Goal: Task Accomplishment & Management: Manage account settings

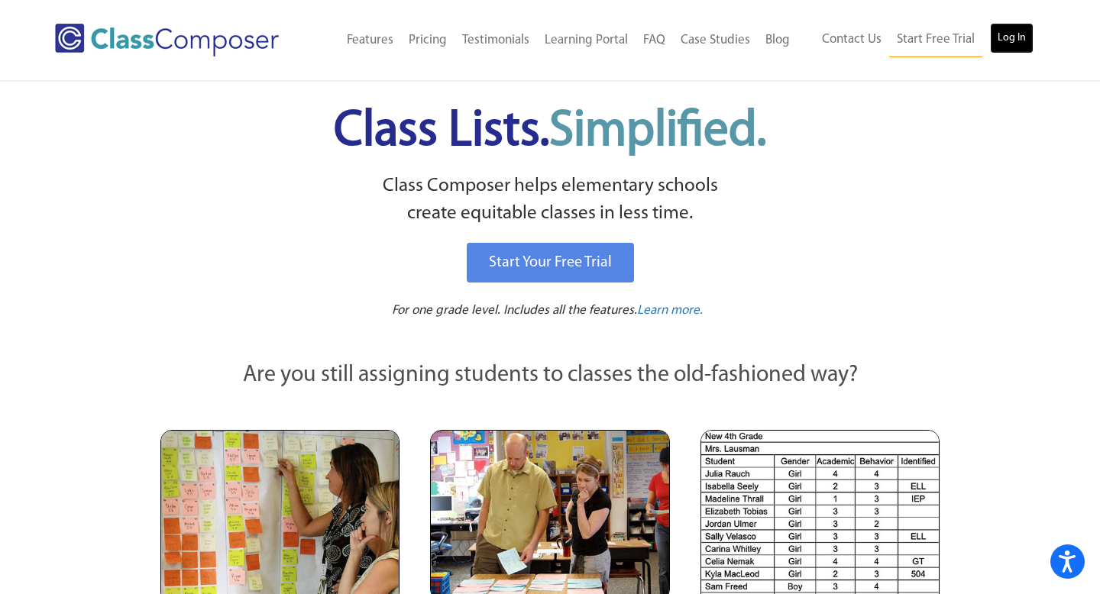
click at [1018, 41] on link "Log In" at bounding box center [1012, 38] width 44 height 31
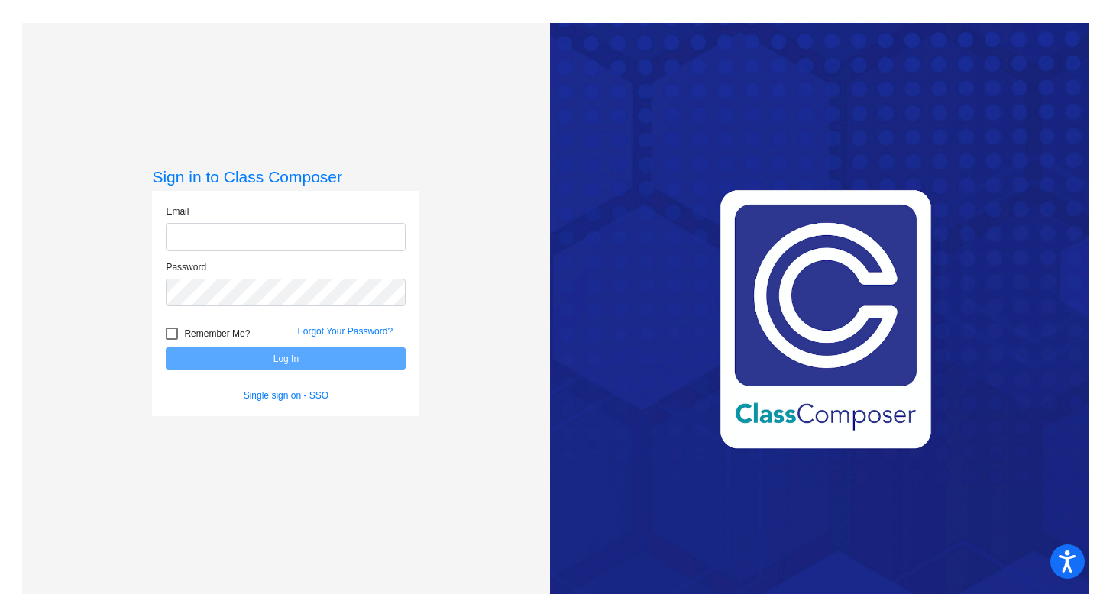
type input "[EMAIL_ADDRESS][DOMAIN_NAME]"
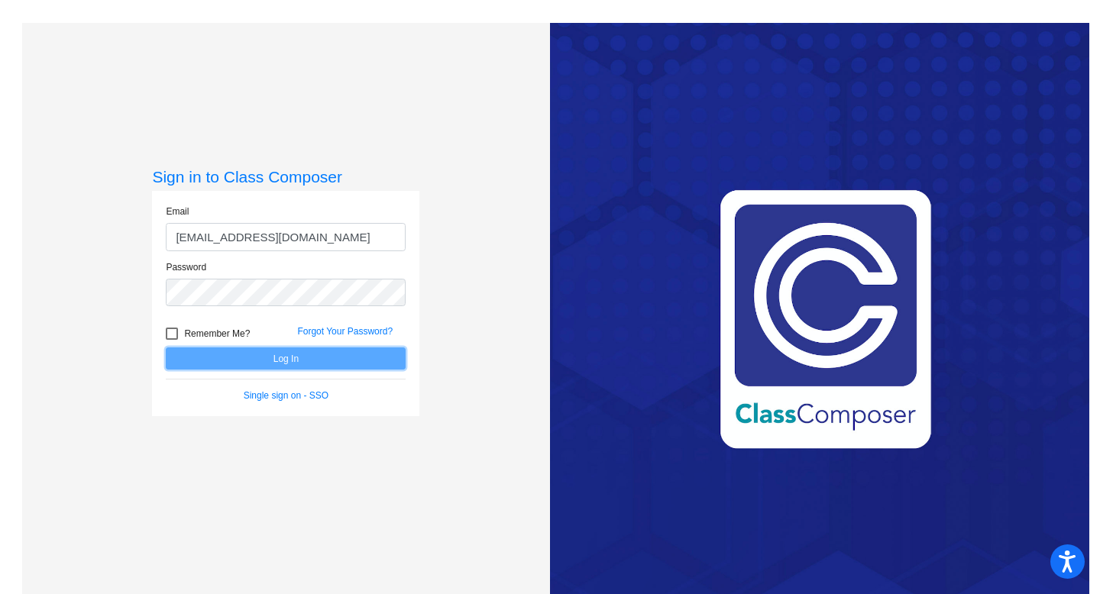
click at [233, 361] on button "Log In" at bounding box center [286, 359] width 240 height 22
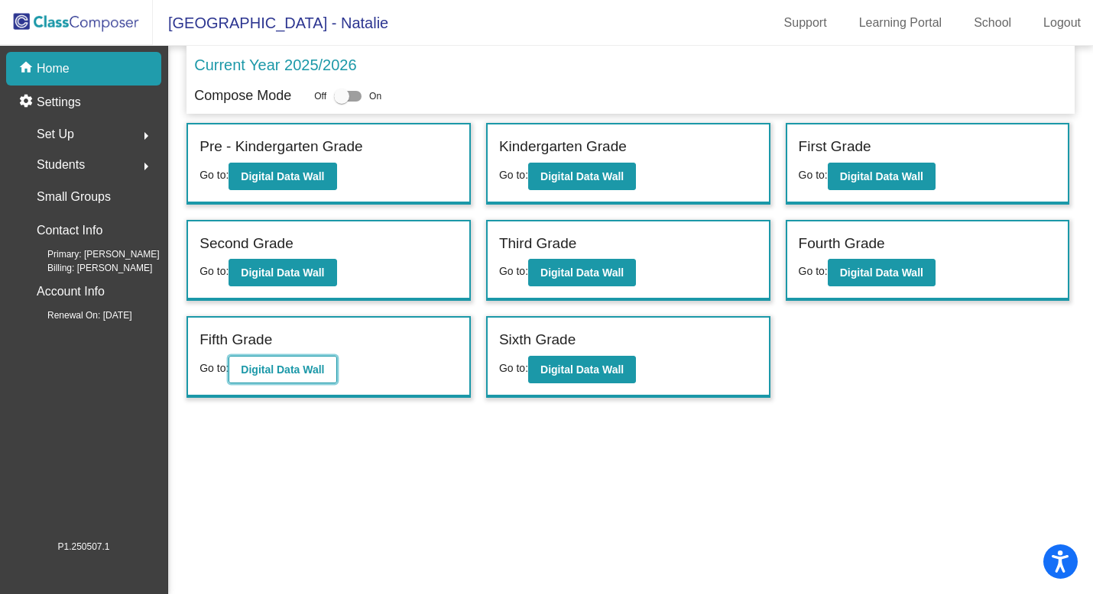
click at [297, 370] on b "Digital Data Wall" at bounding box center [282, 370] width 83 height 12
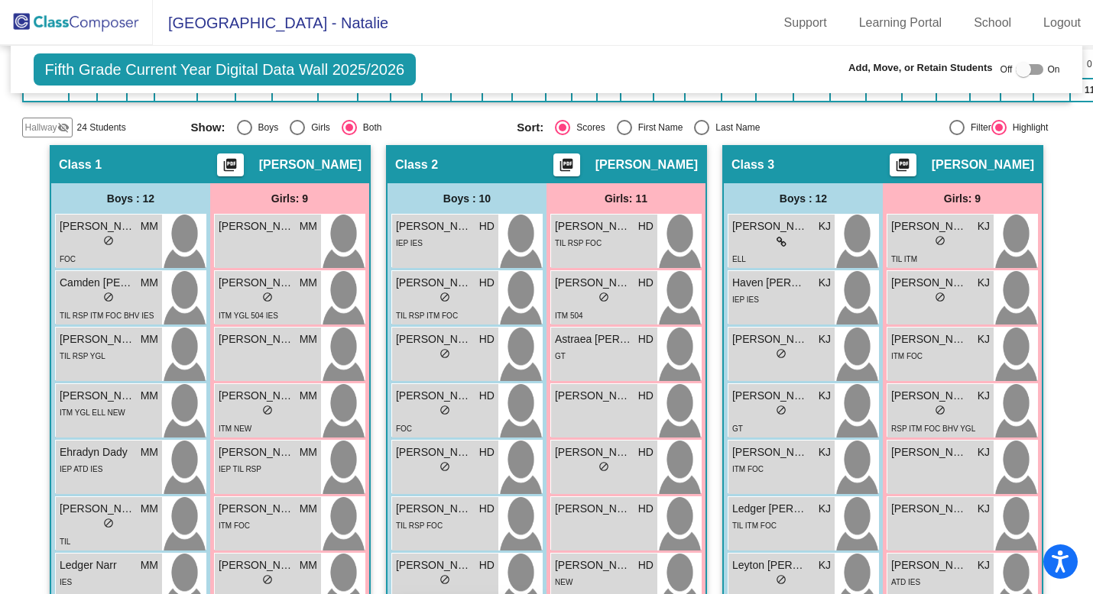
scroll to position [179, 0]
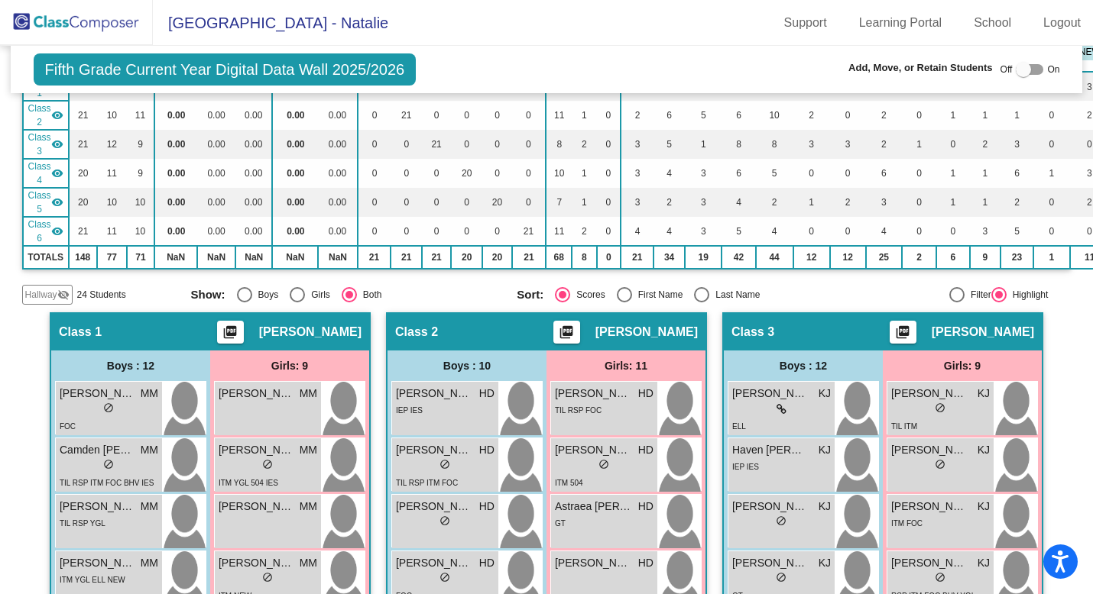
click at [53, 289] on span "Hallway" at bounding box center [41, 295] width 32 height 14
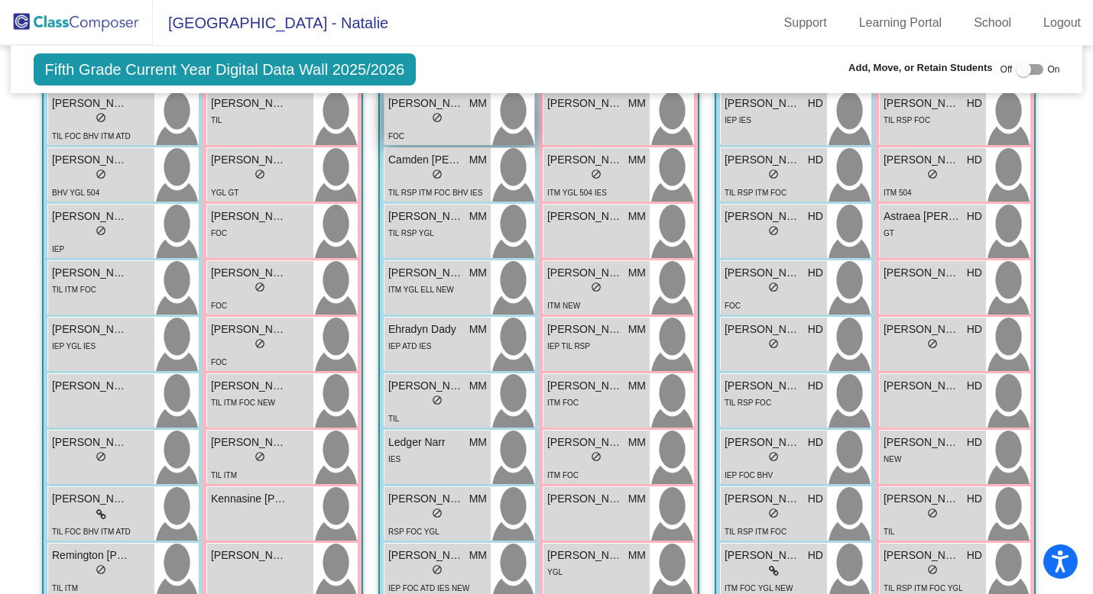
scroll to position [471, 0]
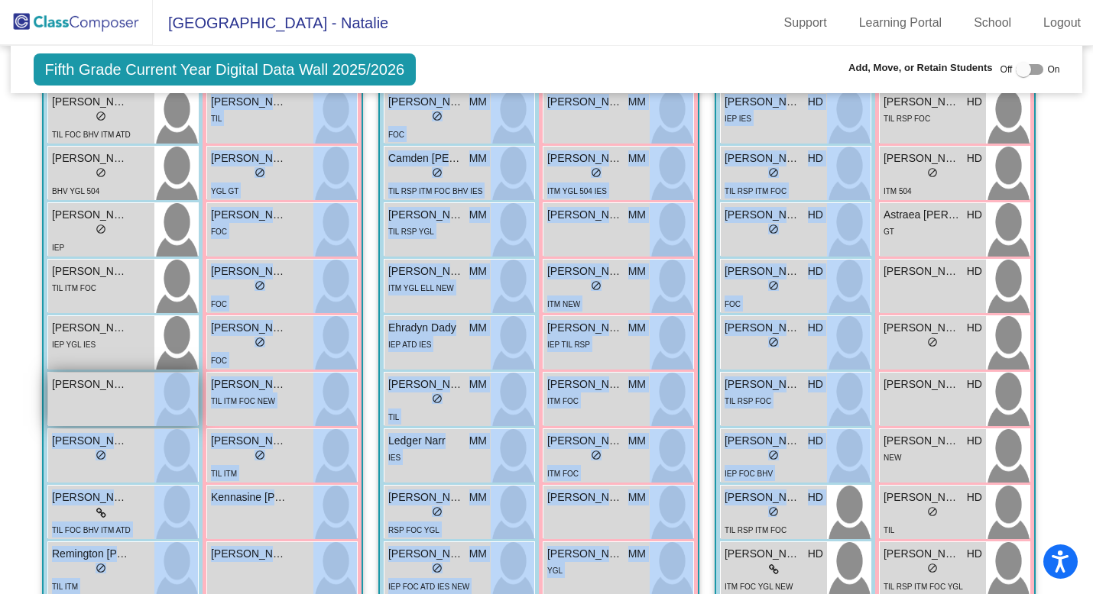
drag, startPoint x: 772, startPoint y: 506, endPoint x: 118, endPoint y: 392, distance: 664.6
click at [118, 392] on div "Leland King lock do_not_disturb_alt" at bounding box center [101, 399] width 106 height 53
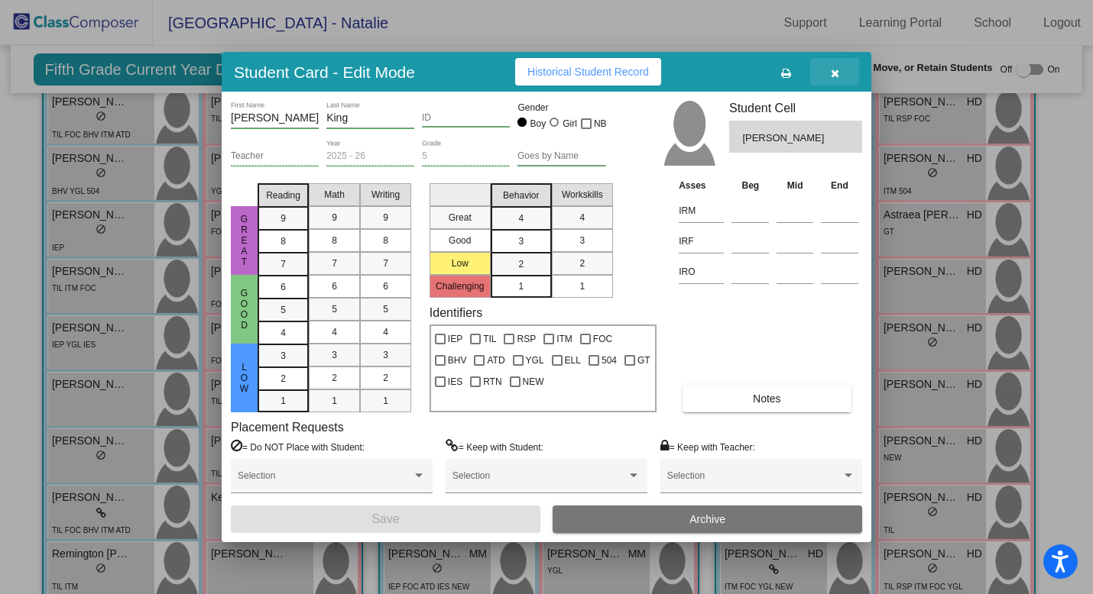
click at [836, 69] on icon "button" at bounding box center [835, 73] width 8 height 11
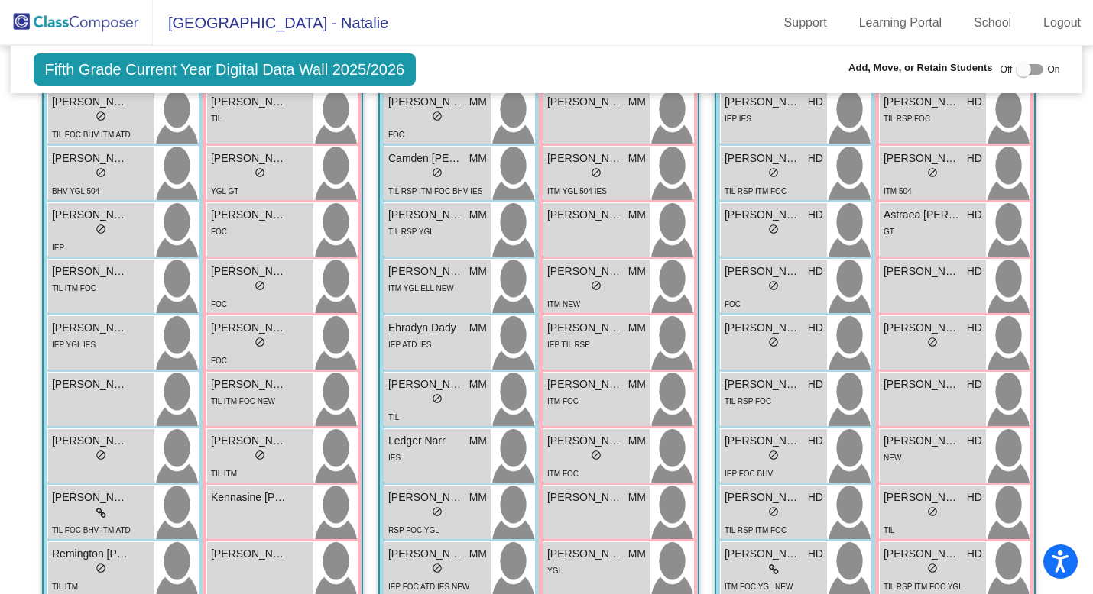
click at [1029, 69] on div at bounding box center [1029, 69] width 28 height 11
checkbox input "true"
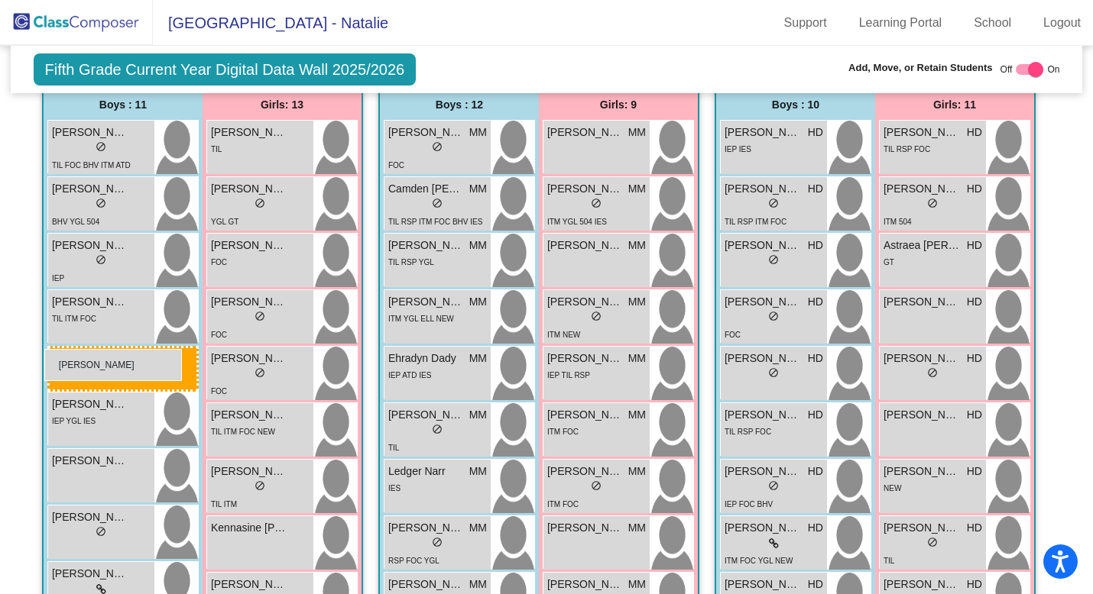
drag, startPoint x: 742, startPoint y: 537, endPoint x: 44, endPoint y: 349, distance: 722.5
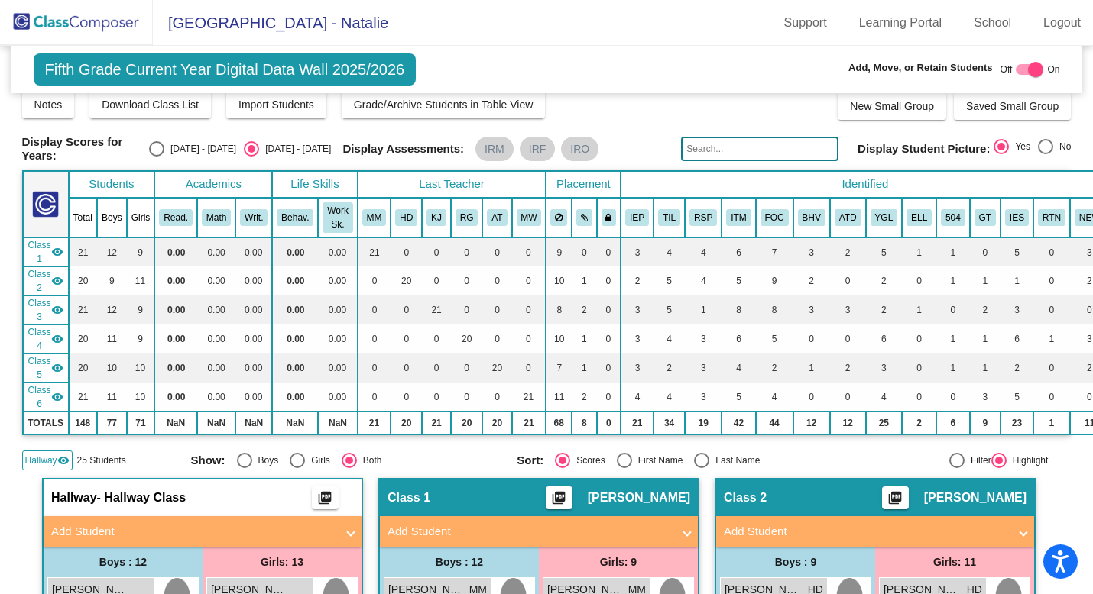
scroll to position [0, 0]
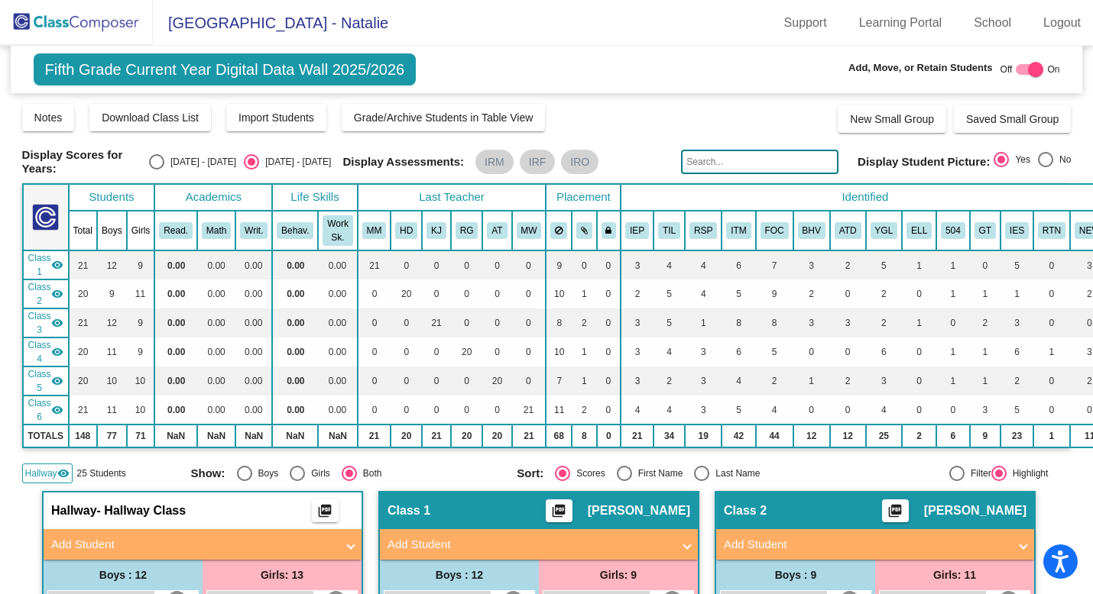
click at [706, 163] on input "text" at bounding box center [759, 162] width 157 height 24
type input "j"
type input "oliver"
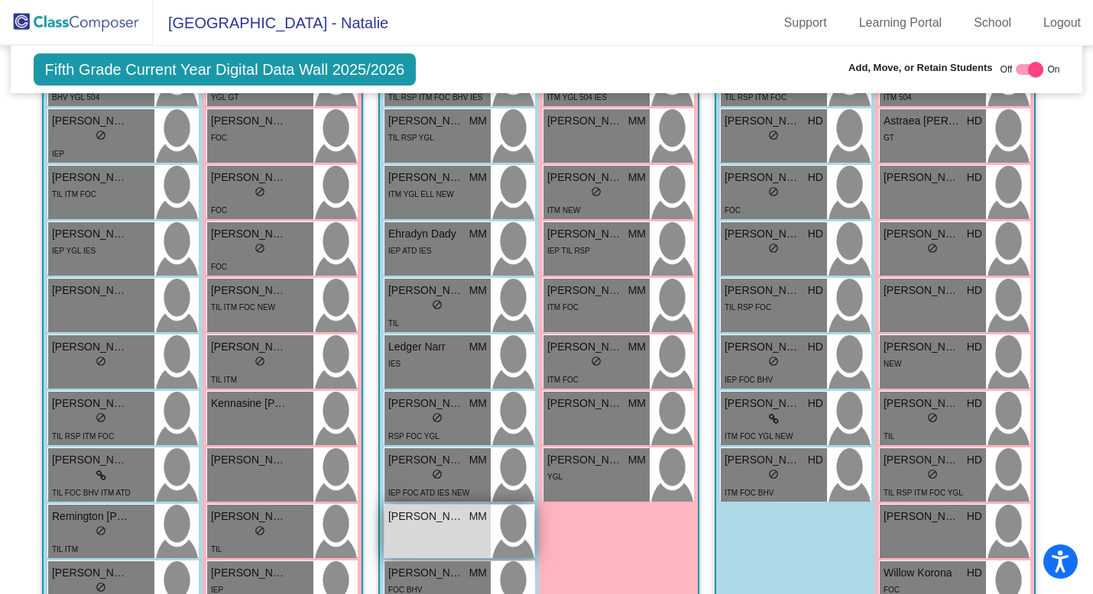
scroll to position [698, 0]
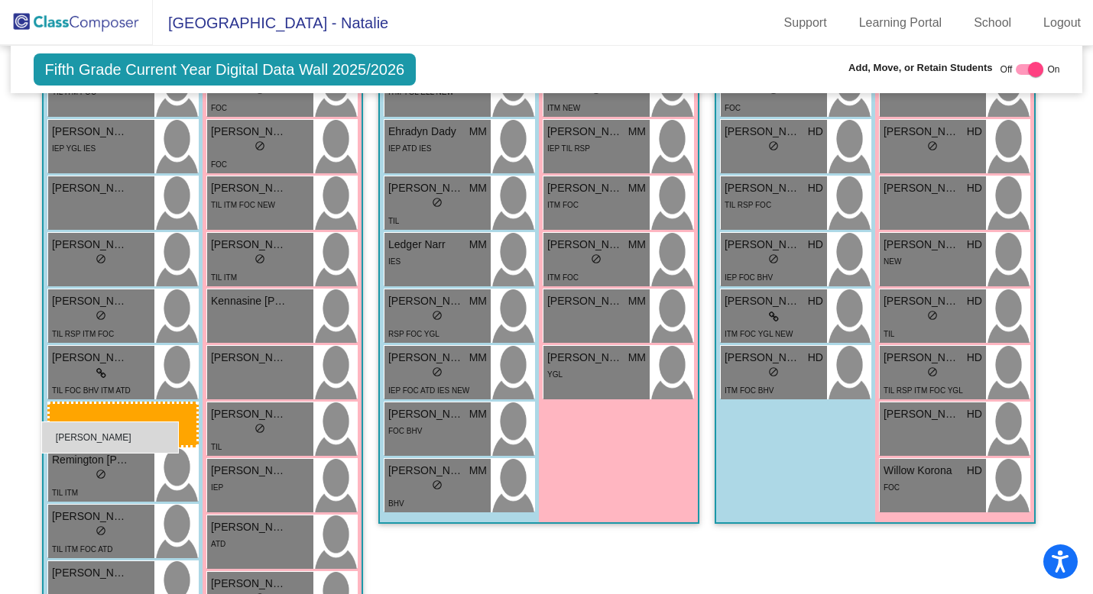
drag, startPoint x: 426, startPoint y: 423, endPoint x: 41, endPoint y: 422, distance: 384.3
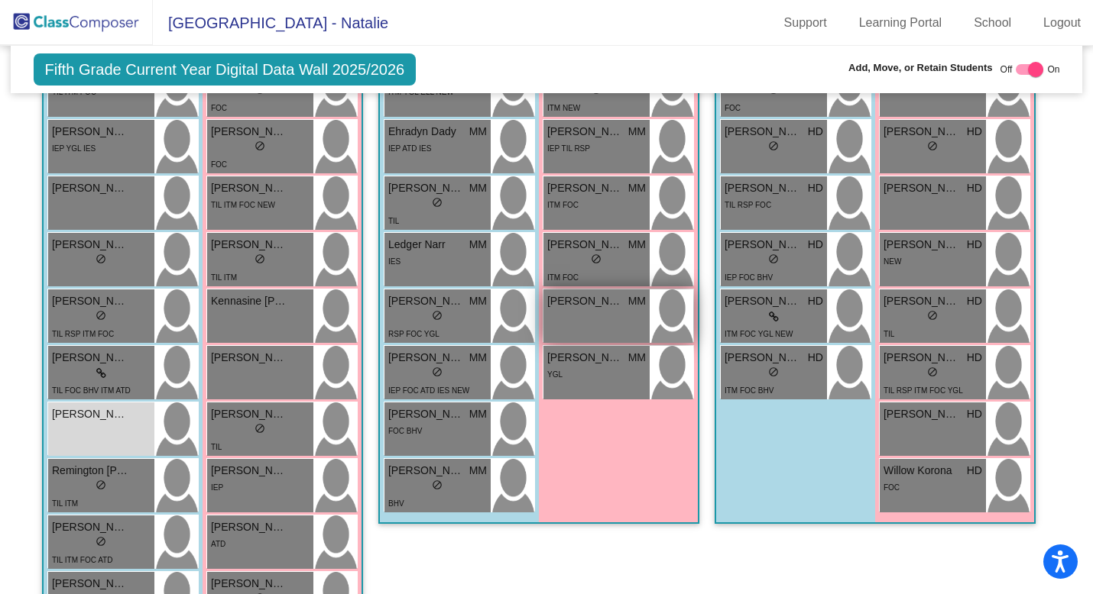
scroll to position [0, 0]
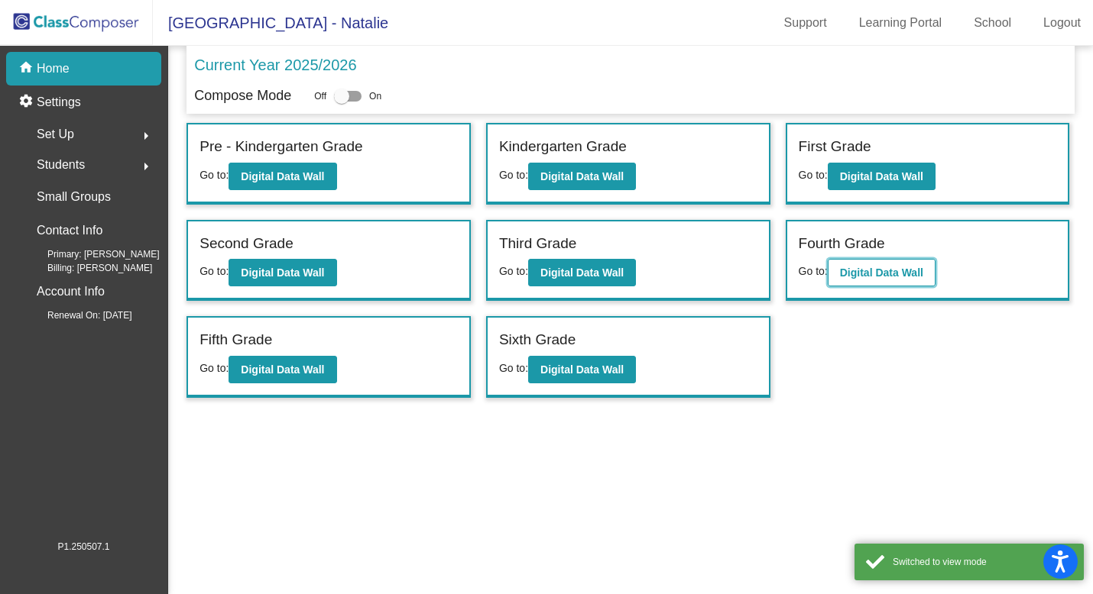
click at [908, 276] on b "Digital Data Wall" at bounding box center [881, 273] width 83 height 12
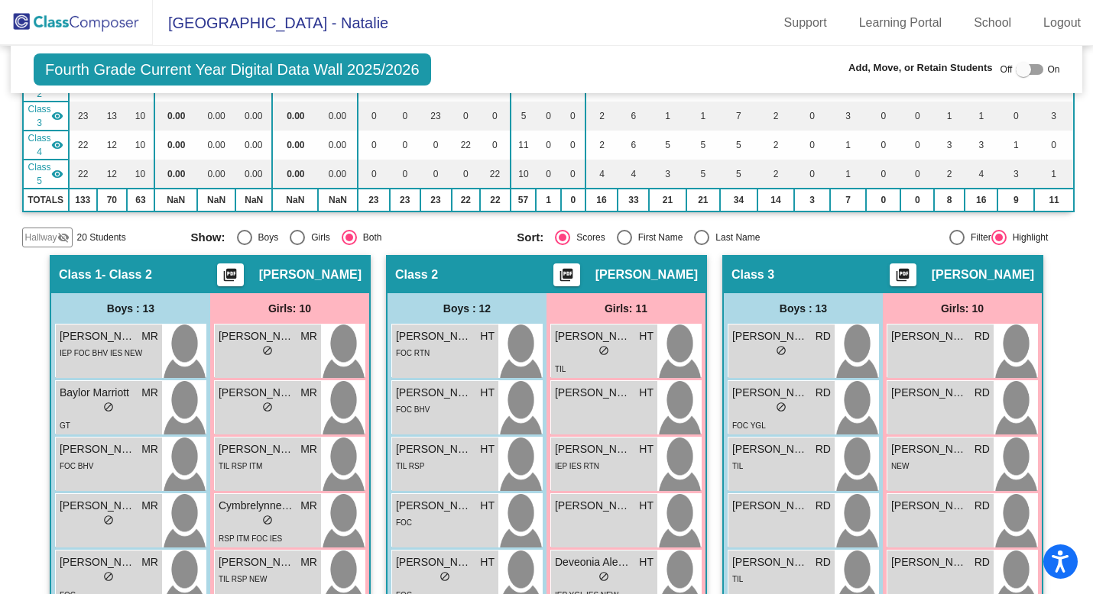
scroll to position [202, 0]
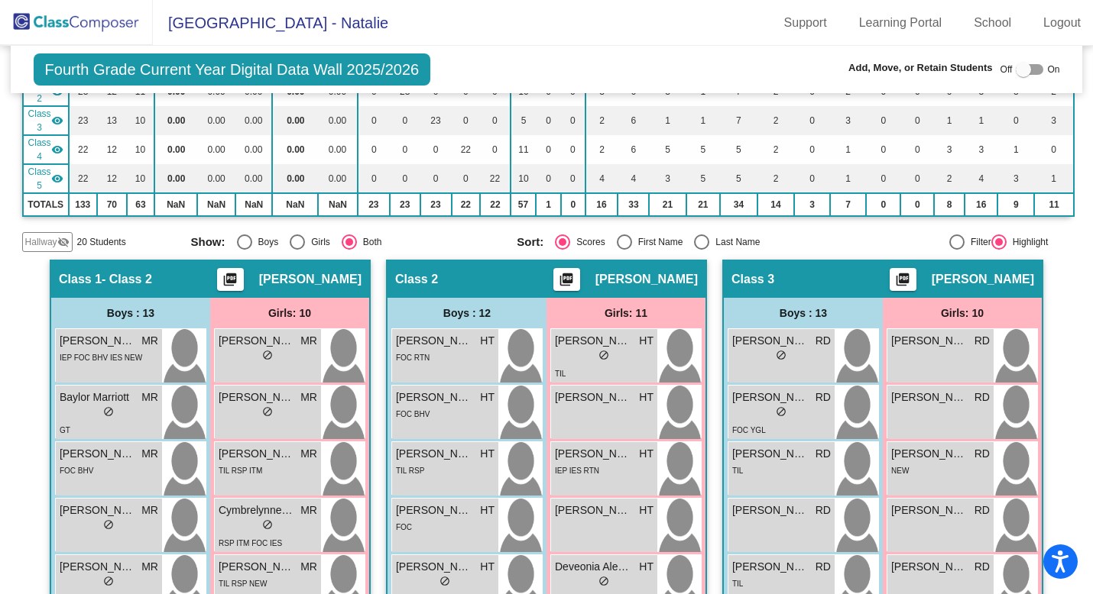
click at [60, 236] on mat-icon "visibility_off" at bounding box center [63, 242] width 12 height 12
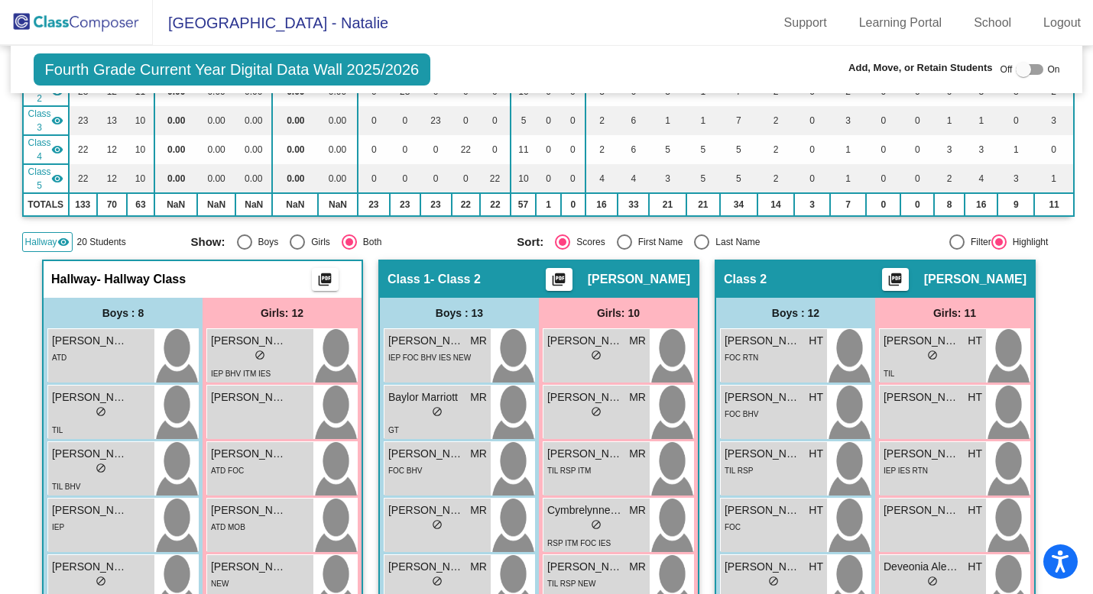
click at [60, 236] on mat-icon "visibility" at bounding box center [63, 242] width 12 height 12
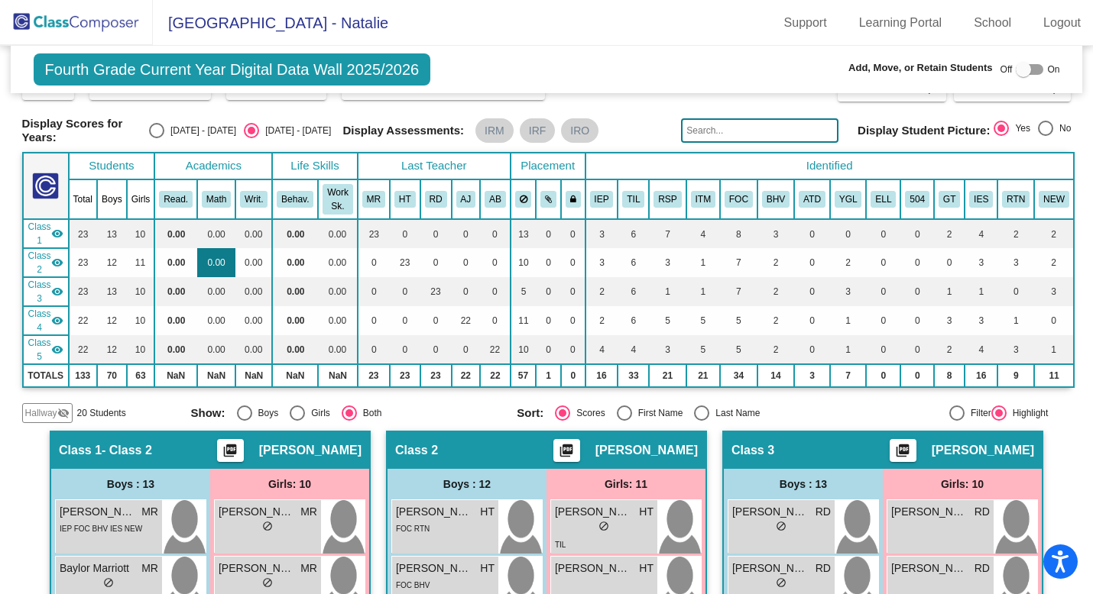
scroll to position [32, 0]
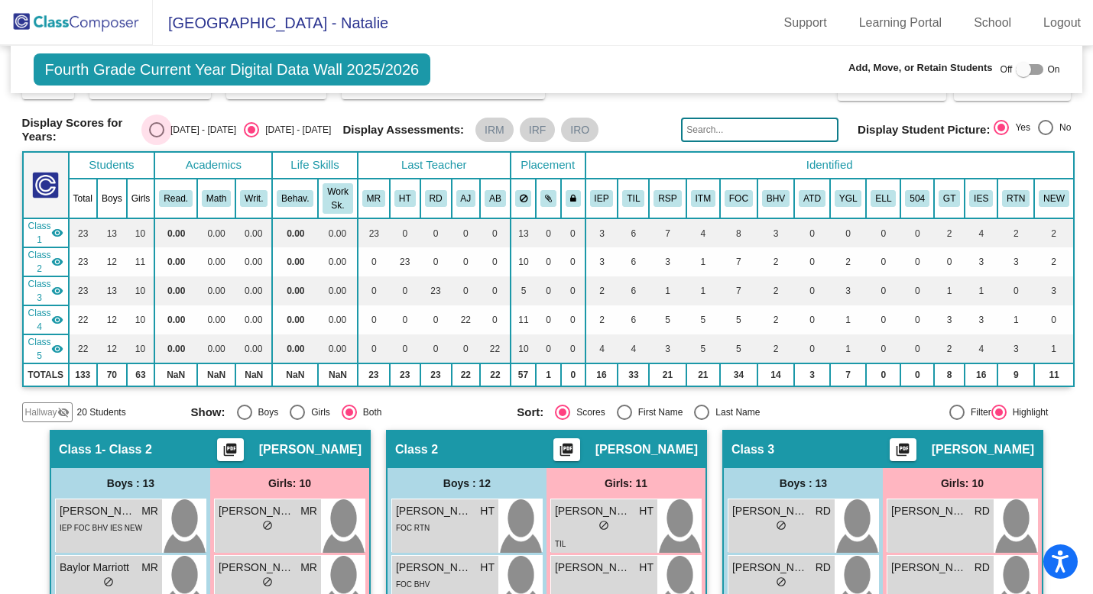
click at [164, 131] on div "Select an option" at bounding box center [156, 129] width 15 height 15
click at [157, 138] on input "2024 - 2025" at bounding box center [156, 138] width 1 height 1
radio input "true"
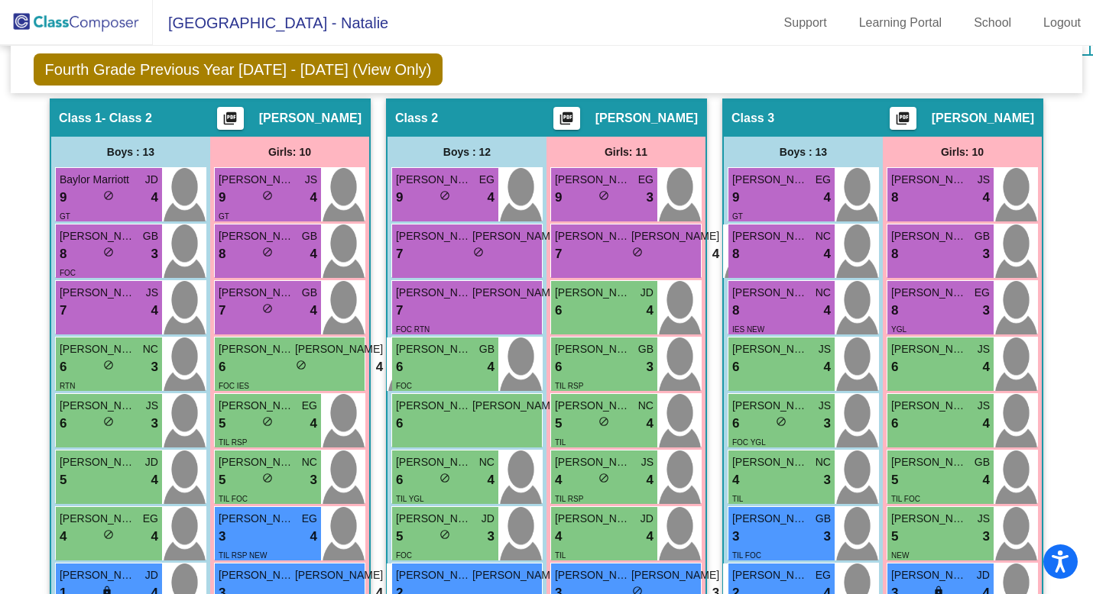
scroll to position [362, 0]
